Goal: Task Accomplishment & Management: Complete application form

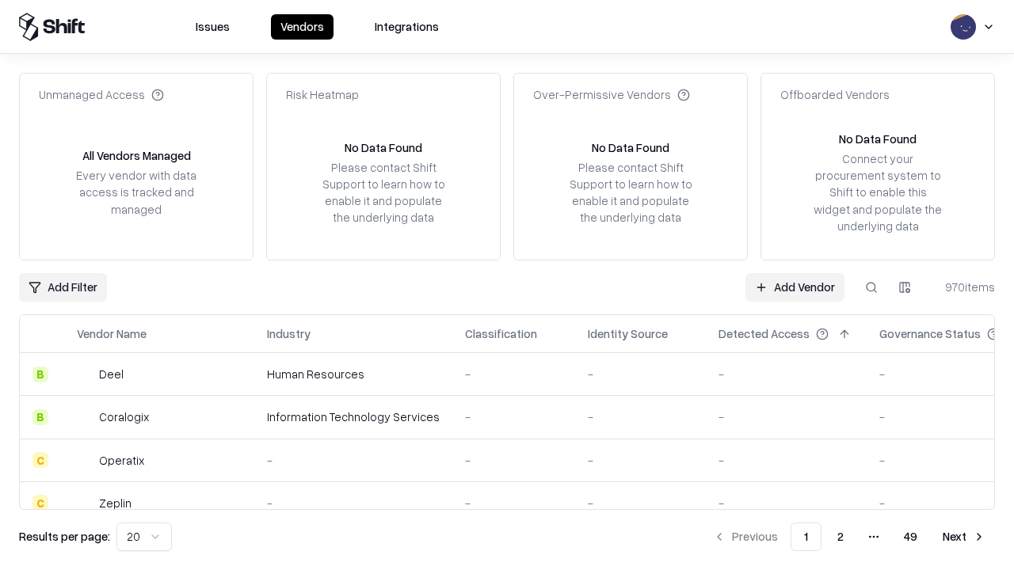
click at [794, 287] on link "Add Vendor" at bounding box center [794, 287] width 99 height 29
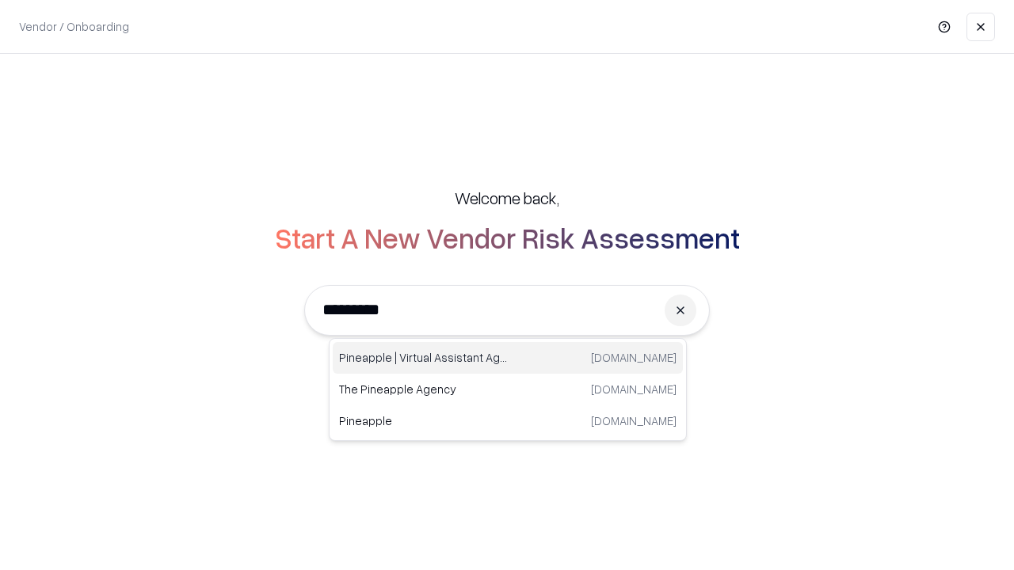
click at [508, 358] on div "Pineapple | Virtual Assistant Agency [DOMAIN_NAME]" at bounding box center [508, 358] width 350 height 32
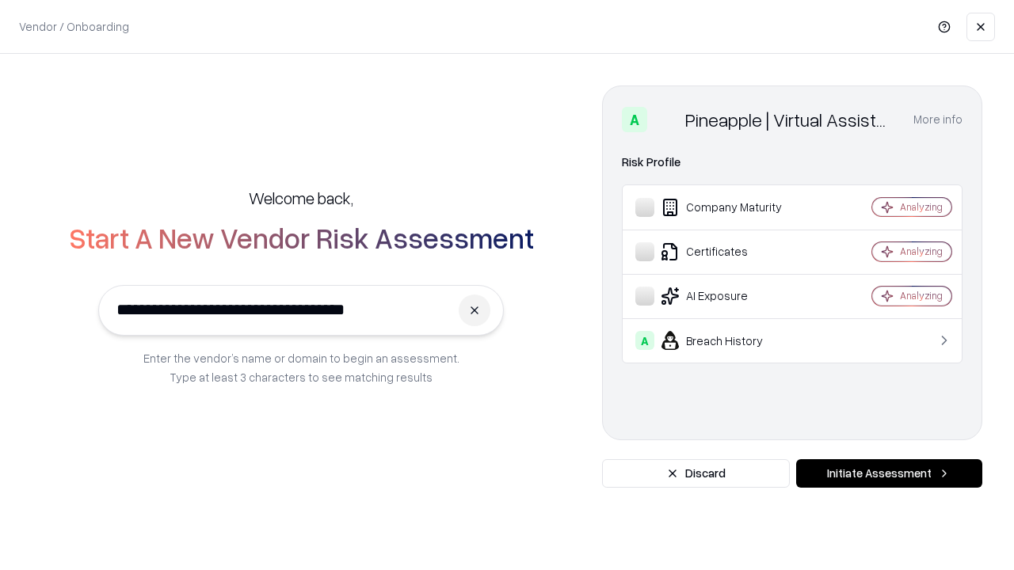
type input "**********"
click at [889, 474] on button "Initiate Assessment" at bounding box center [889, 473] width 186 height 29
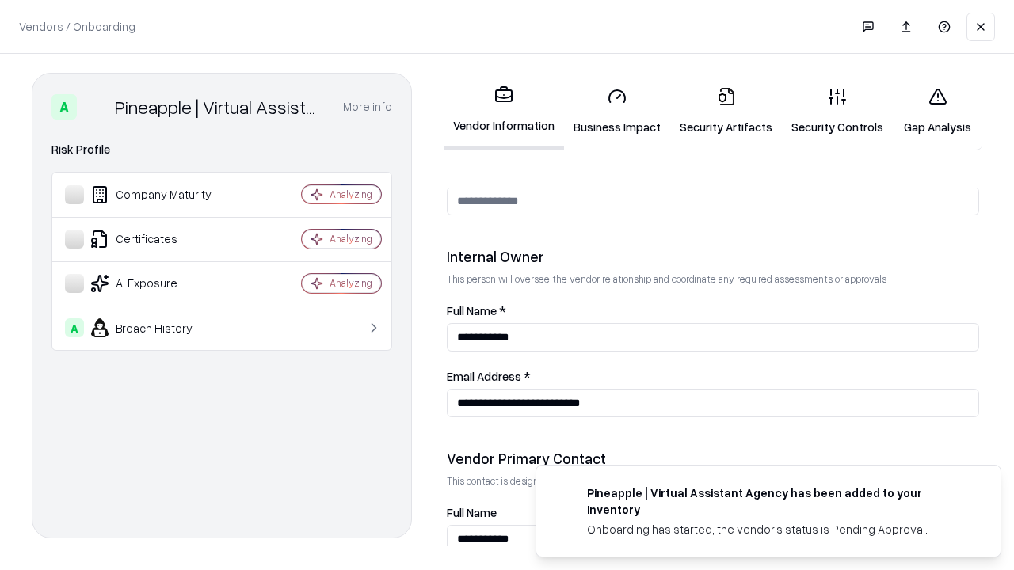
scroll to position [820, 0]
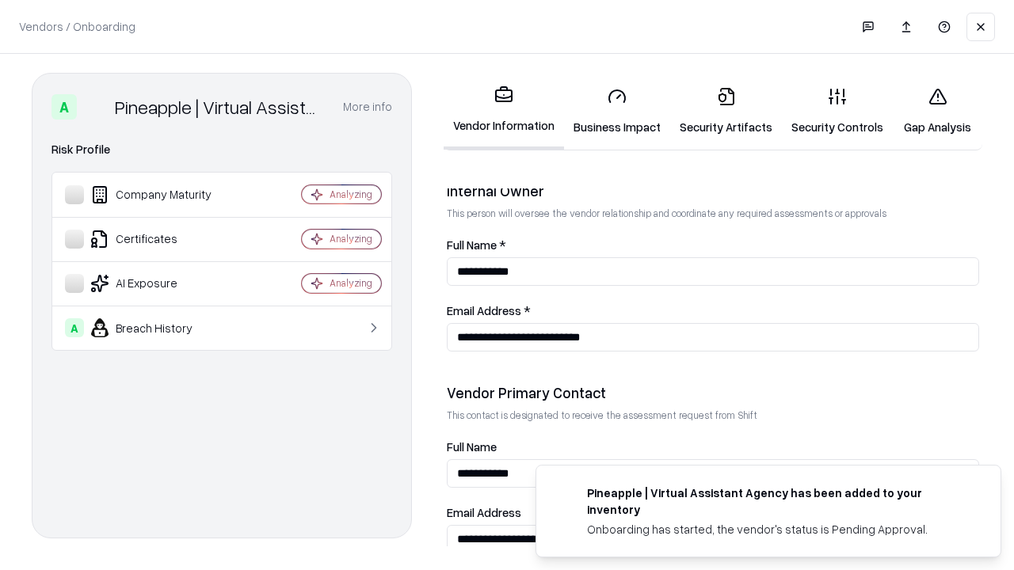
click at [617, 111] on link "Business Impact" at bounding box center [617, 111] width 106 height 74
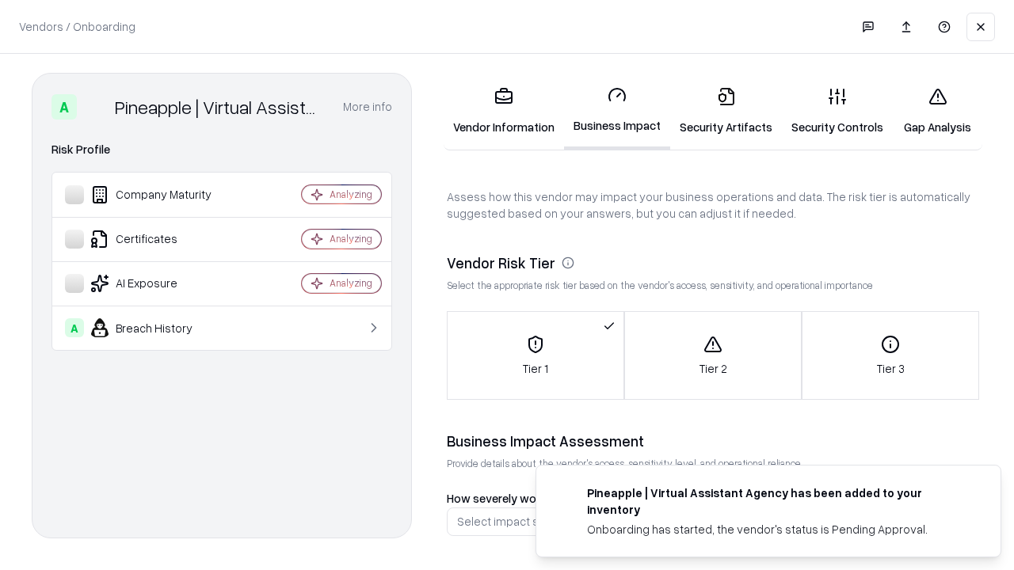
click at [725, 111] on link "Security Artifacts" at bounding box center [726, 111] width 112 height 74
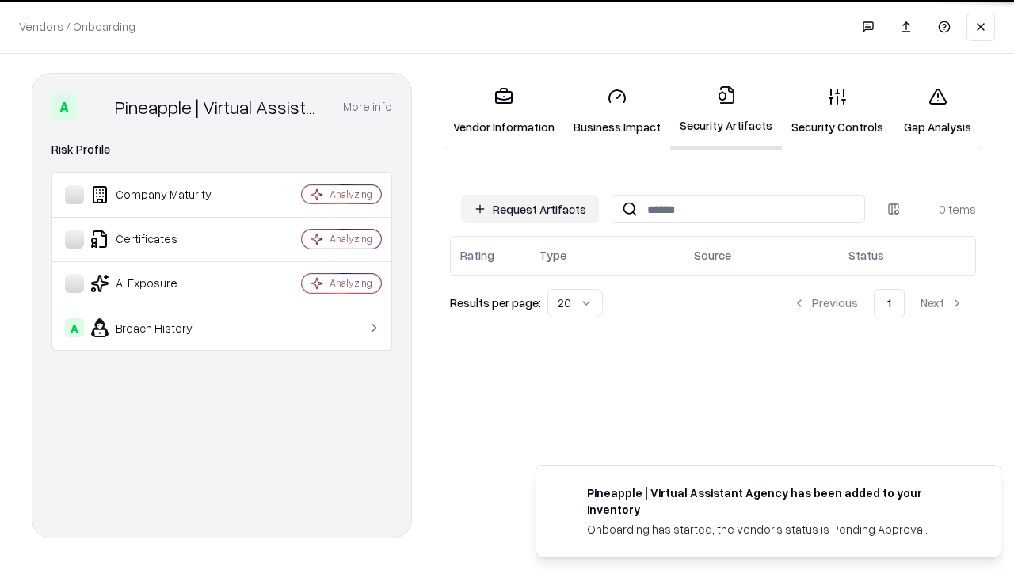
click at [530, 208] on button "Request Artifacts" at bounding box center [530, 209] width 138 height 29
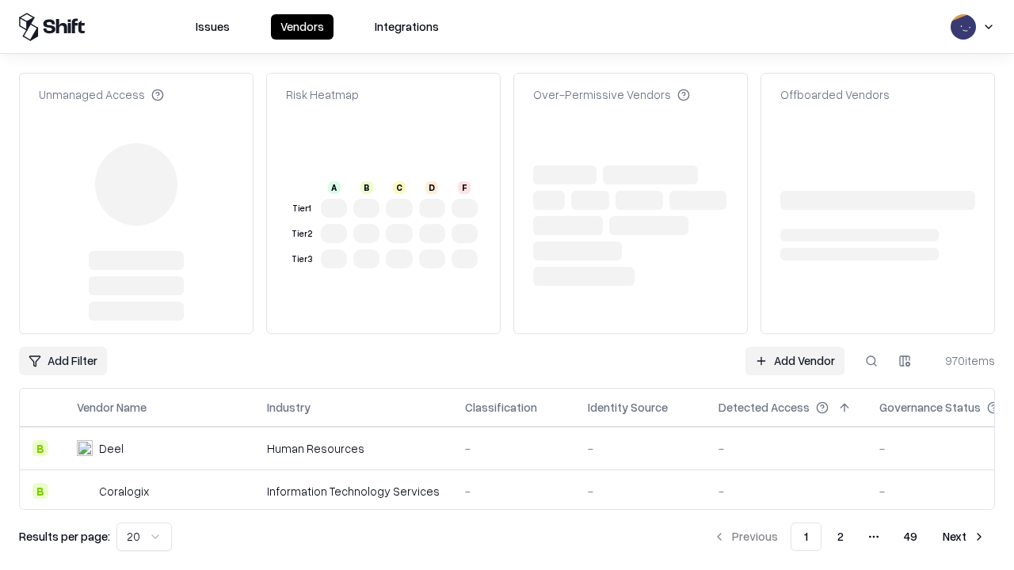
click at [794, 347] on link "Add Vendor" at bounding box center [794, 361] width 99 height 29
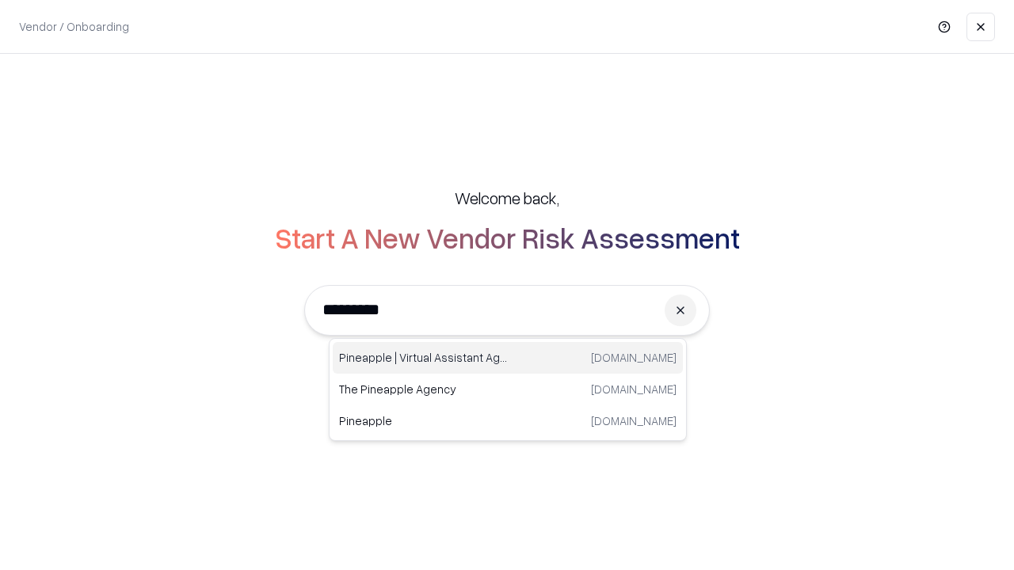
click at [508, 358] on div "Pineapple | Virtual Assistant Agency [DOMAIN_NAME]" at bounding box center [508, 358] width 350 height 32
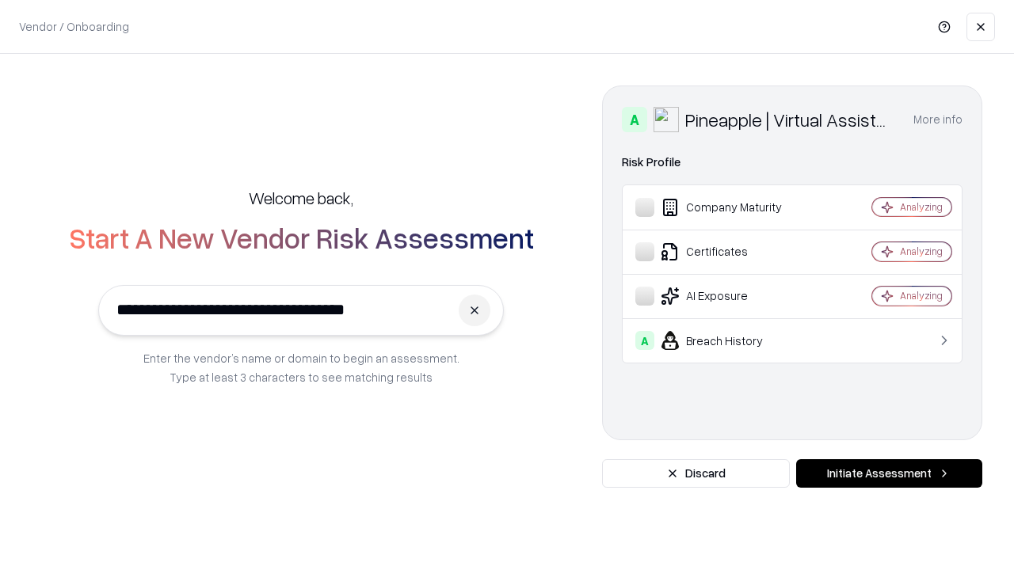
type input "**********"
click at [889, 474] on button "Initiate Assessment" at bounding box center [889, 473] width 186 height 29
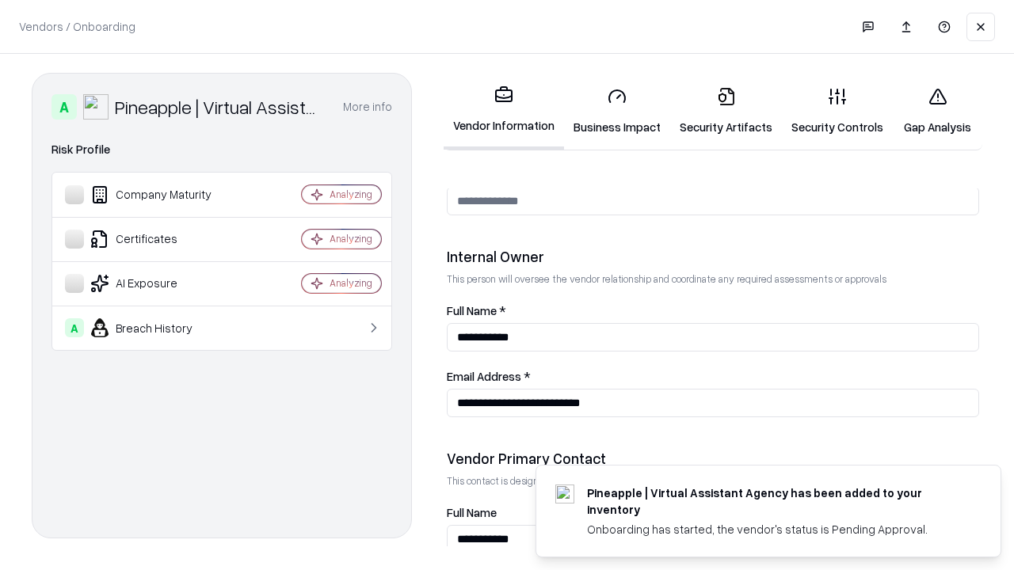
scroll to position [820, 0]
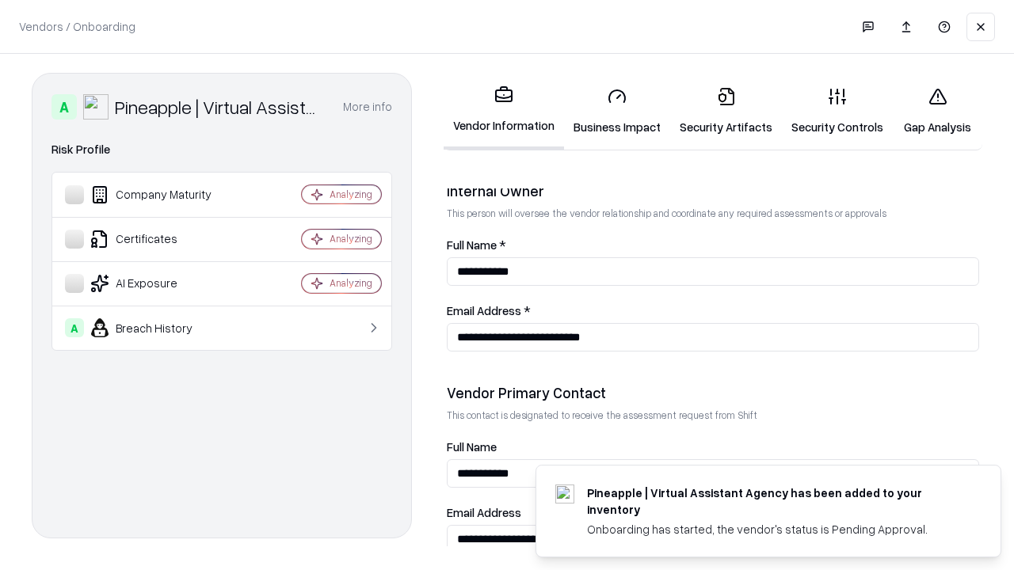
click at [937, 111] on link "Gap Analysis" at bounding box center [937, 111] width 89 height 74
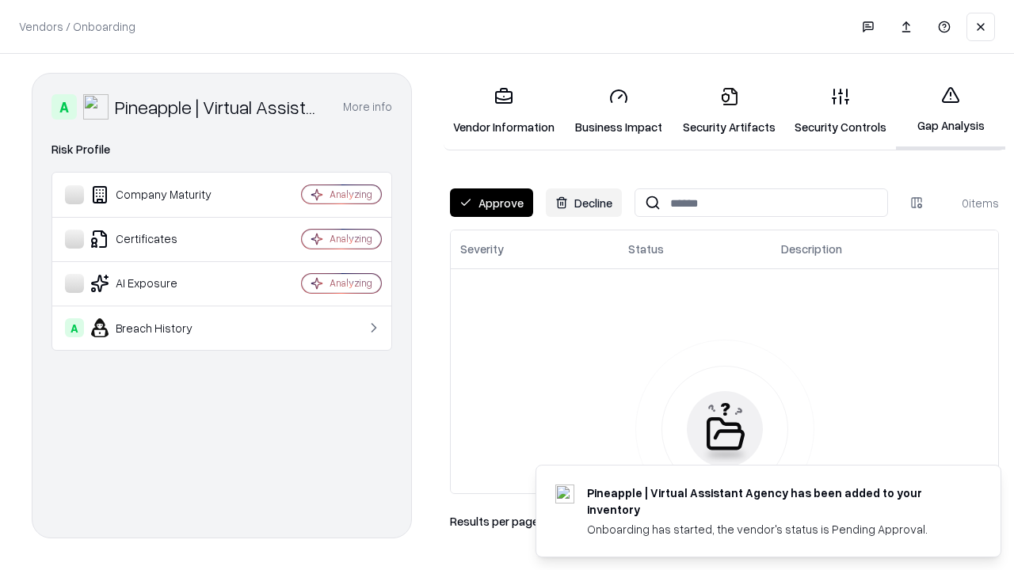
click at [491, 203] on button "Approve" at bounding box center [491, 202] width 83 height 29
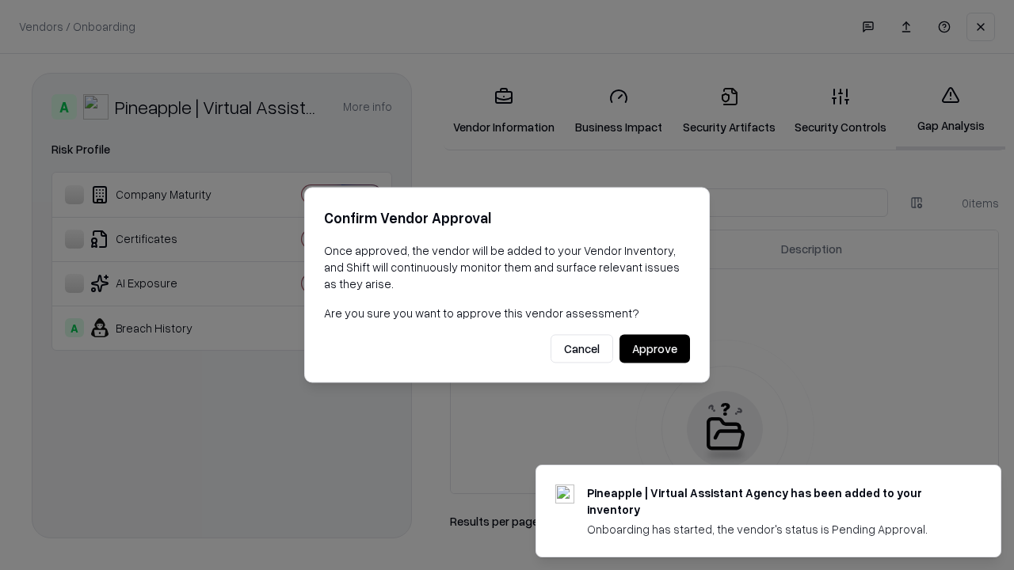
click at [654, 348] on button "Approve" at bounding box center [654, 349] width 70 height 29
